Goal: Information Seeking & Learning: Check status

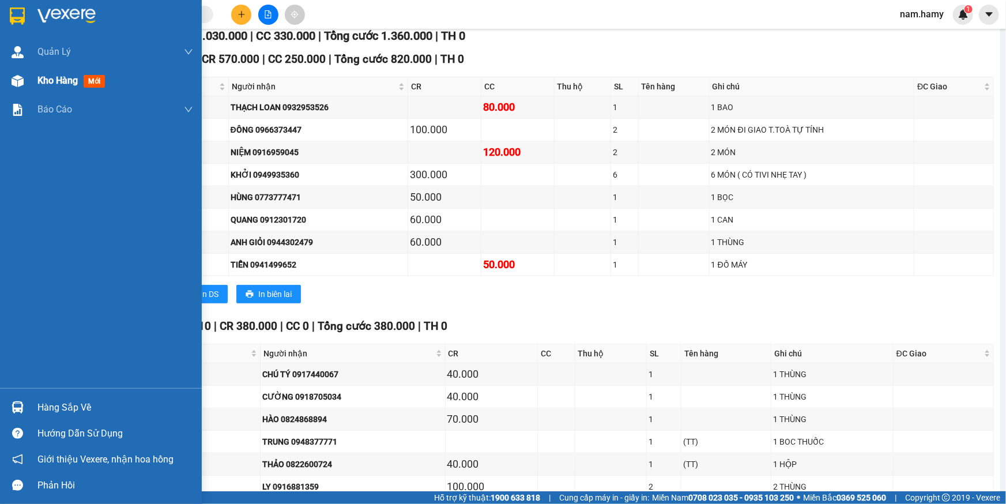
click at [18, 78] on img at bounding box center [18, 81] width 12 height 12
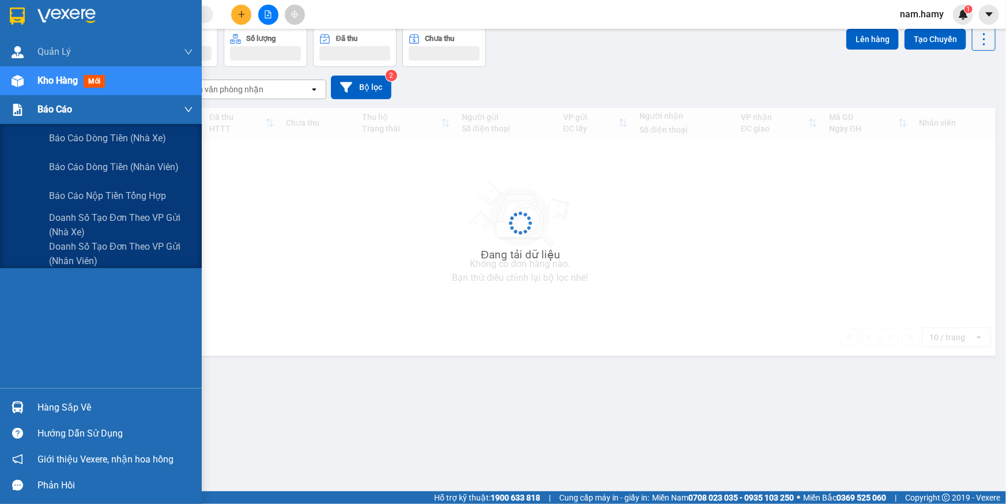
scroll to position [52, 0]
click at [36, 112] on div "Báo cáo" at bounding box center [101, 109] width 202 height 29
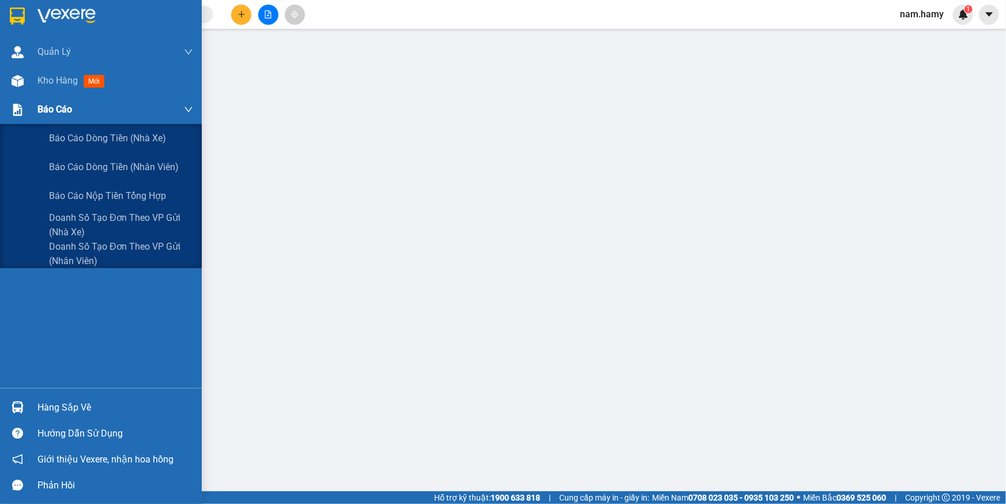
click at [43, 116] on span "Báo cáo" at bounding box center [54, 109] width 35 height 14
click at [87, 253] on span "Doanh số tạo đơn theo VP gửi (nhân viên)" at bounding box center [121, 253] width 144 height 29
